Goal: Obtain resource: Obtain resource

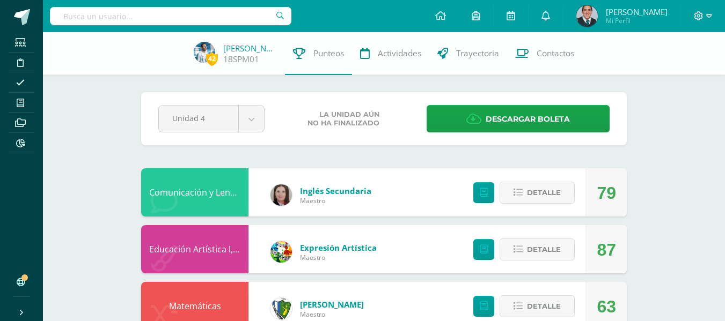
click at [212, 5] on div at bounding box center [170, 16] width 241 height 32
click at [212, 6] on div at bounding box center [170, 16] width 241 height 32
click at [212, 12] on input "text" at bounding box center [170, 16] width 241 height 18
type input "carlos barrios"
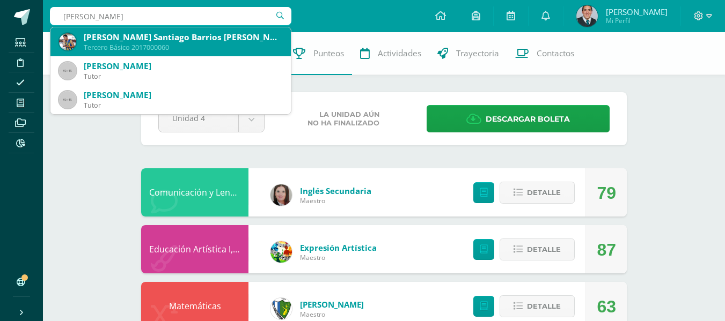
click at [216, 41] on div "Carlos Santiago Barrios Chacón" at bounding box center [183, 37] width 199 height 11
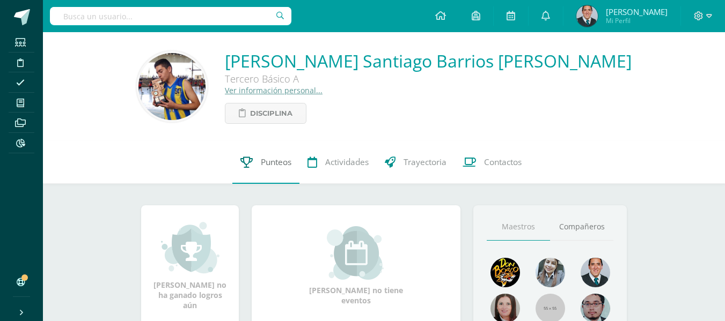
click at [271, 158] on span "Punteos" at bounding box center [276, 162] width 31 height 11
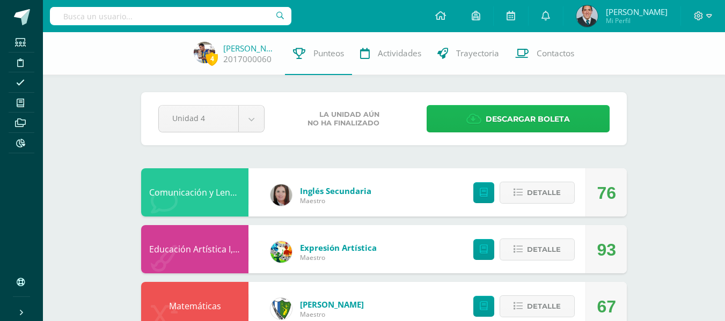
click at [506, 110] on span "Descargar boleta" at bounding box center [528, 119] width 84 height 26
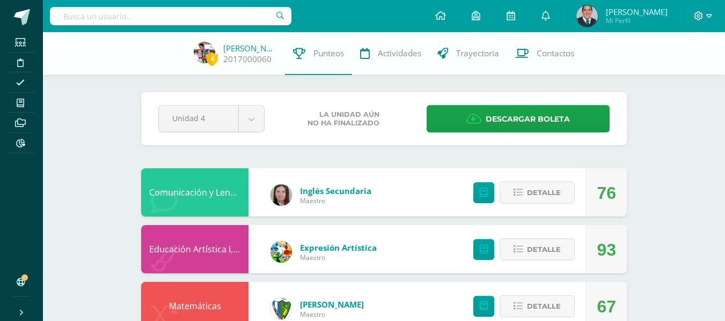
click at [158, 12] on input "text" at bounding box center [170, 16] width 241 height 18
type input "lopez yoc"
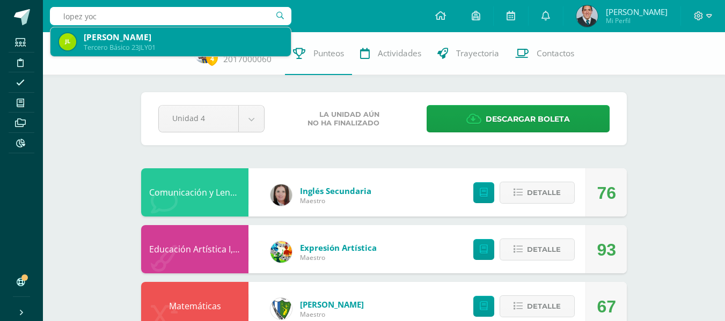
click at [160, 42] on div "José Eduardo López Yoc" at bounding box center [183, 37] width 199 height 11
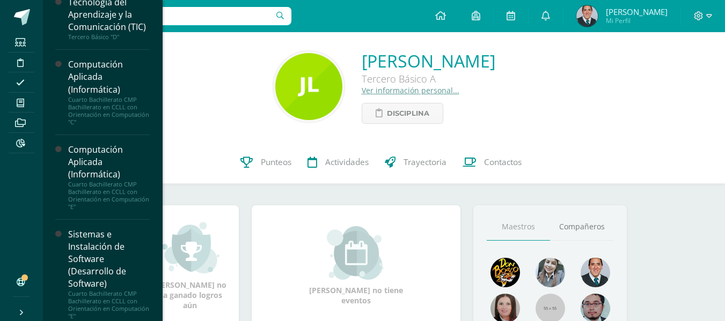
scroll to position [553, 0]
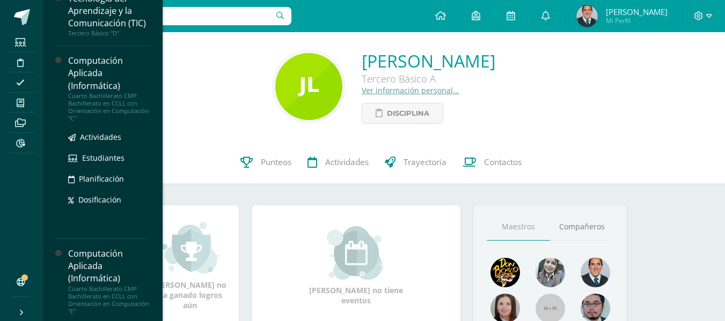
click at [121, 122] on div "Cuarto Bachillerato CMP Bachillerato en CCLL con Orientación en Computación "C"" at bounding box center [109, 107] width 82 height 30
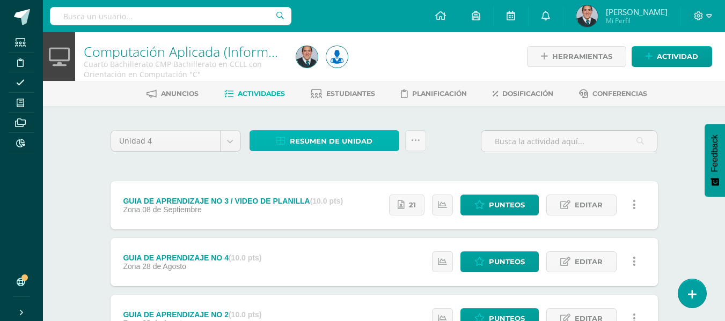
click at [321, 142] on span "Resumen de unidad" at bounding box center [331, 141] width 83 height 20
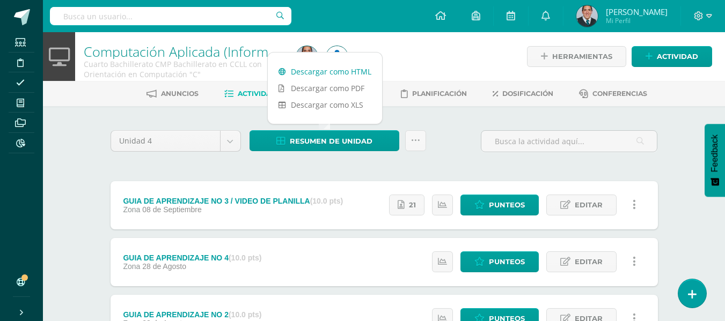
click at [313, 68] on link "Descargar como HTML" at bounding box center [325, 71] width 114 height 17
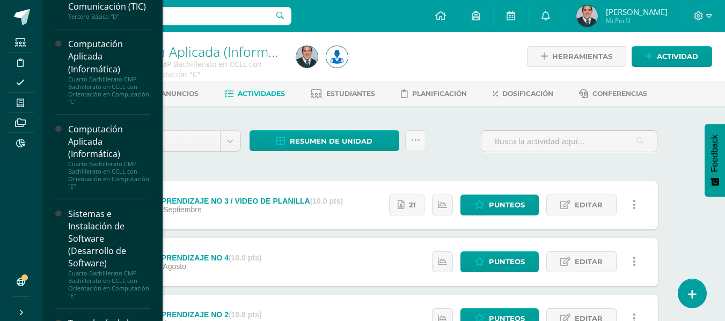
scroll to position [656, 0]
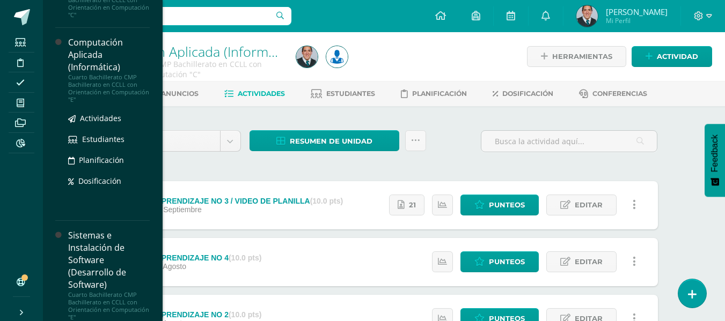
click at [100, 74] on div "Computación Aplicada (Informática)" at bounding box center [109, 54] width 82 height 37
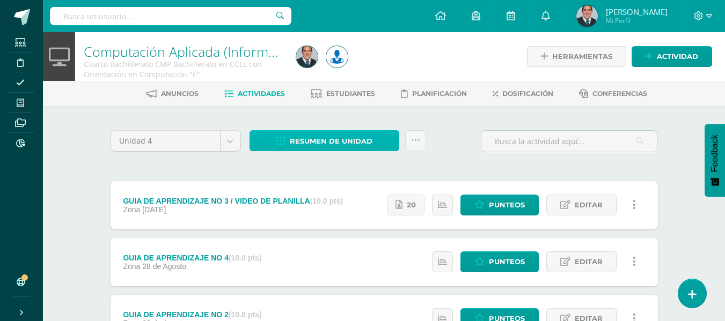
click at [325, 138] on span "Resumen de unidad" at bounding box center [331, 141] width 83 height 20
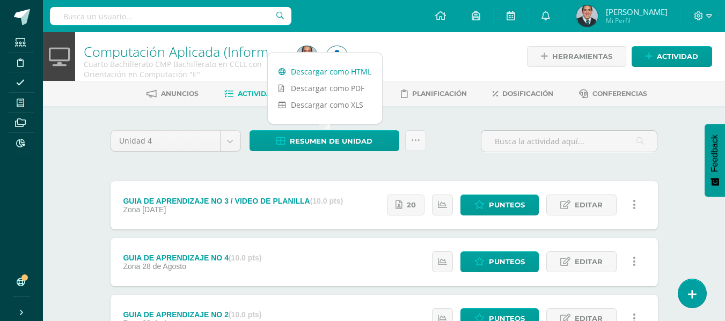
click at [329, 71] on link "Descargar como HTML" at bounding box center [325, 71] width 114 height 17
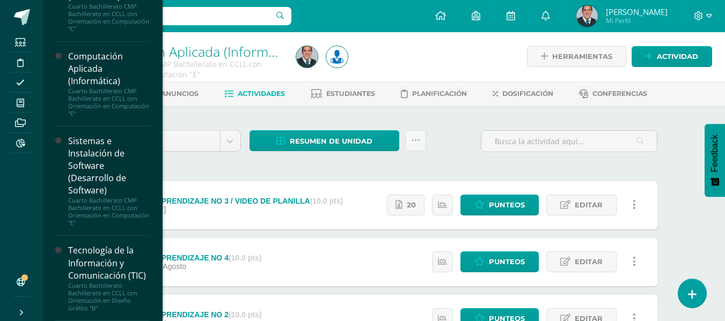
scroll to position [679, 0]
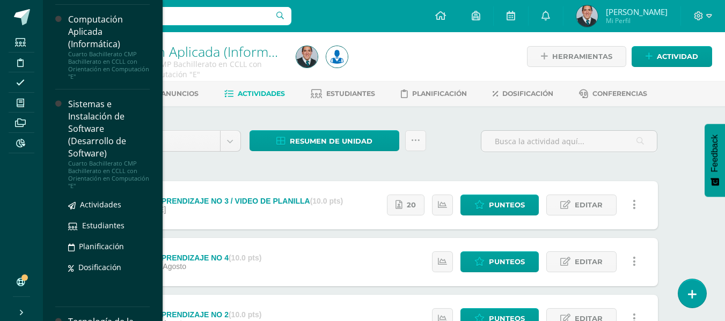
click at [125, 190] on div "Cuarto Bachillerato CMP Bachillerato en CCLL con Orientación en Computación "E"" at bounding box center [109, 175] width 82 height 30
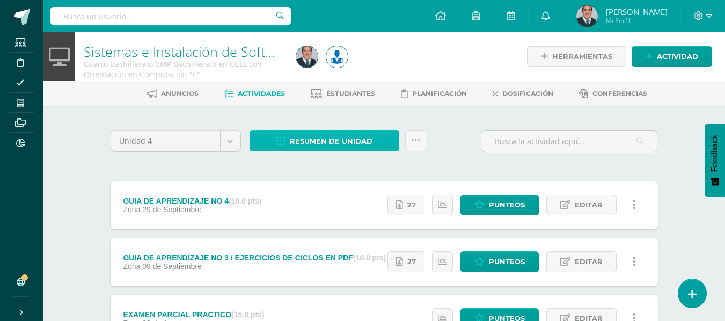
click at [340, 141] on span "Resumen de unidad" at bounding box center [331, 141] width 83 height 20
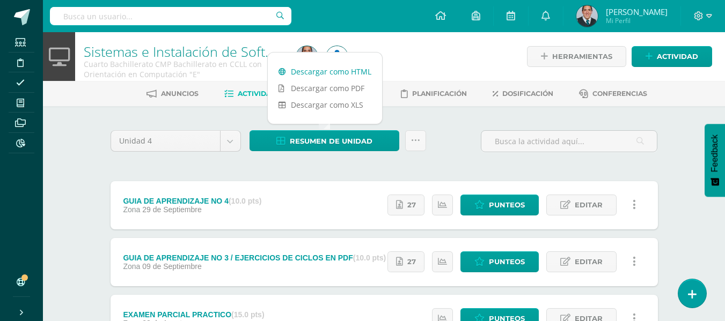
click at [335, 69] on link "Descargar como HTML" at bounding box center [325, 71] width 114 height 17
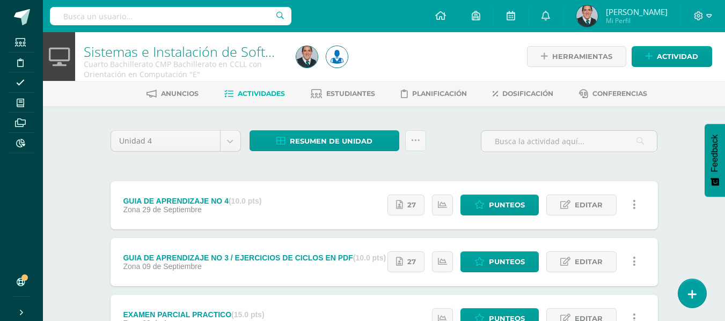
click at [443, 145] on div "Unidad 4 Unidad 1 Unidad 2 Unidad 3 Unidad 4 Resumen de unidad Subir actividade…" at bounding box center [384, 145] width 556 height 31
